Goal: Navigation & Orientation: Find specific page/section

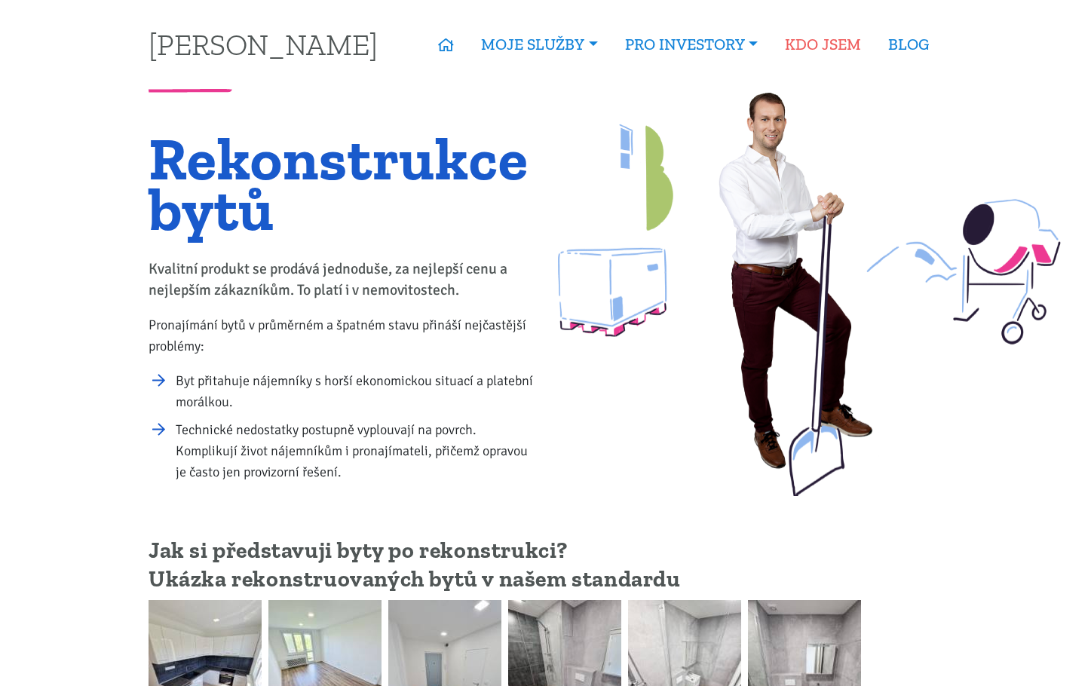
click at [821, 44] on link "KDO JSEM" at bounding box center [822, 44] width 103 height 35
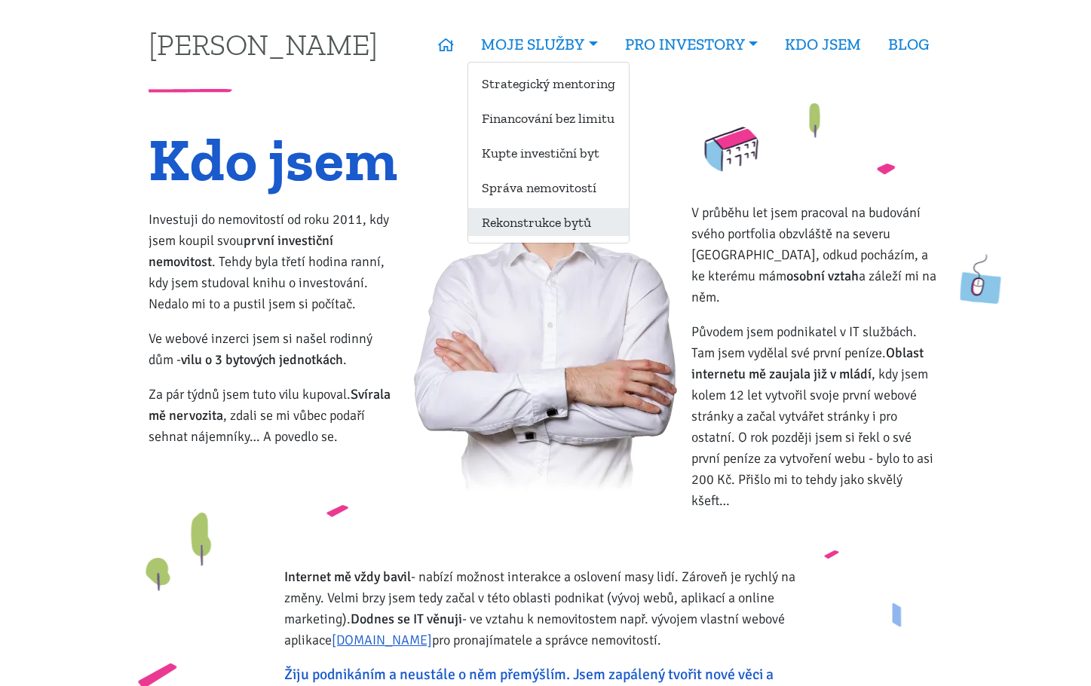
click at [528, 231] on link "Rekonstrukce bytů" at bounding box center [548, 222] width 161 height 28
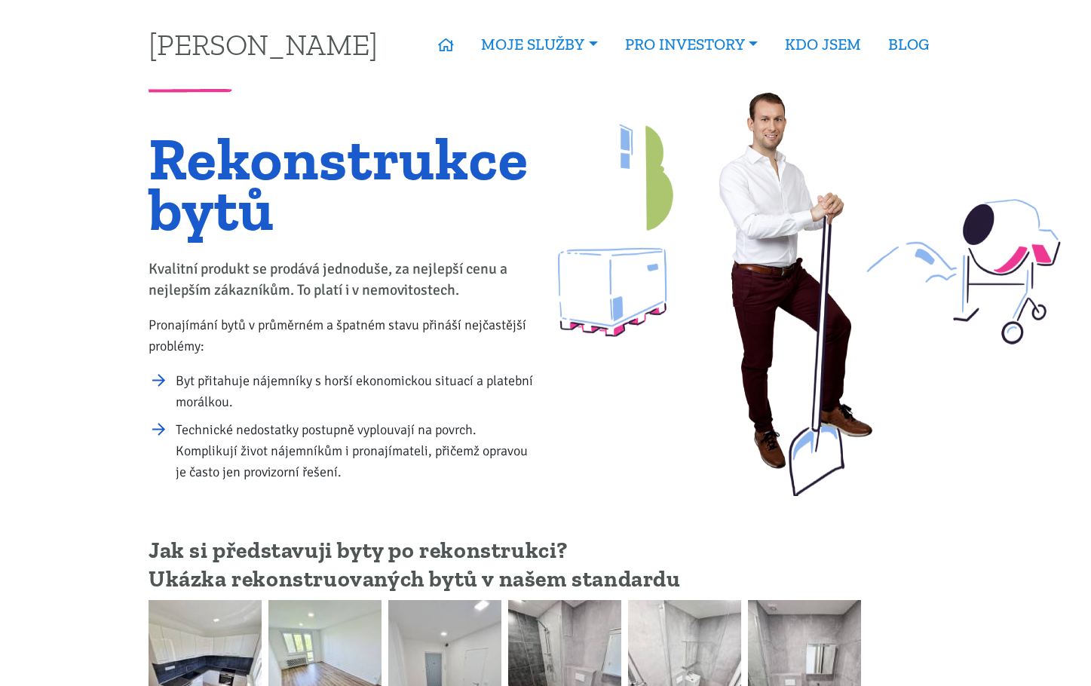
drag, startPoint x: 1092, startPoint y: 156, endPoint x: 1096, endPoint y: 18, distance: 138.0
